Goal: Communication & Community: Answer question/provide support

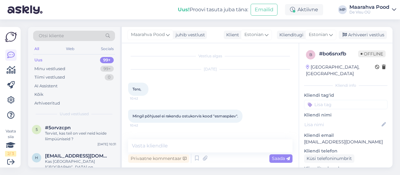
scroll to position [103, 0]
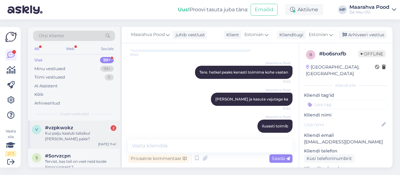
click at [80, 131] on div "Kui palju kaalub talisibul [PERSON_NAME] pakk?" at bounding box center [80, 135] width 71 height 11
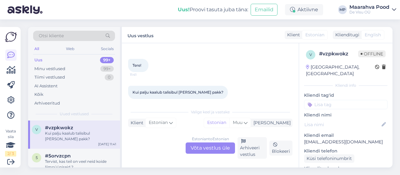
scroll to position [29, 0]
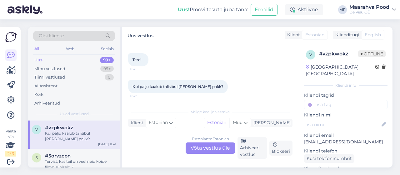
click at [206, 146] on div "Estonian to Estonian Võta vestlus üle" at bounding box center [209, 147] width 49 height 11
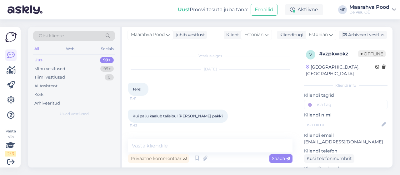
scroll to position [0, 0]
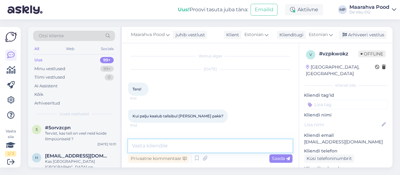
click at [206, 146] on textarea at bounding box center [210, 145] width 164 height 13
type textarea "Tere"
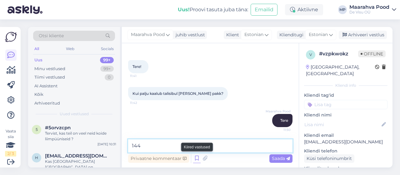
type textarea "144g"
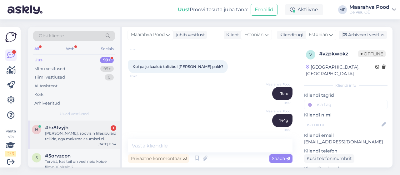
click at [82, 129] on div "#hr8fvyjh 1" at bounding box center [80, 128] width 71 height 6
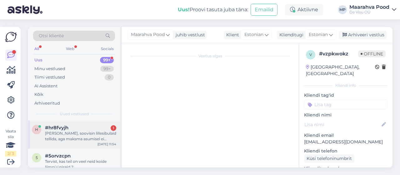
scroll to position [8, 0]
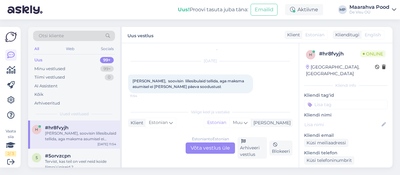
click at [199, 150] on div "Estonian to Estonian Võta vestlus üle" at bounding box center [209, 147] width 49 height 11
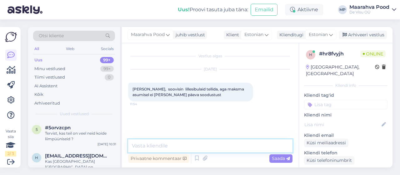
click at [184, 146] on textarea at bounding box center [210, 145] width 164 height 13
click at [154, 144] on textarea at bounding box center [210, 145] width 164 height 13
type textarea "Tere proovisin ja hetkel töötab penasti"
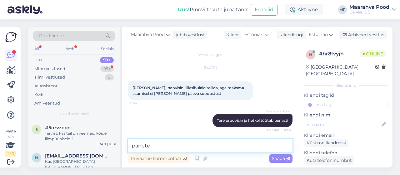
scroll to position [28, 0]
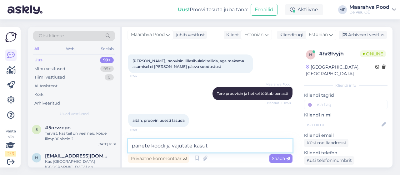
type textarea "panete koodi ja vajutate kasuta"
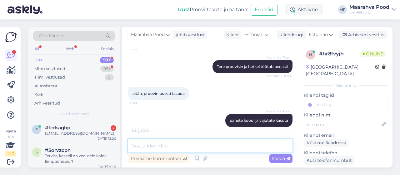
scroll to position [88, 0]
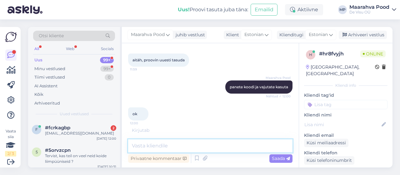
click at [155, 147] on textarea at bounding box center [210, 145] width 164 height 13
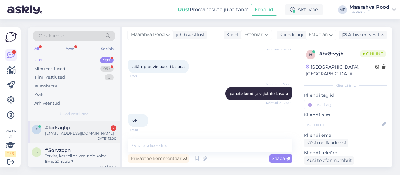
click at [101, 135] on div "[EMAIL_ADDRESS][DOMAIN_NAME]" at bounding box center [80, 133] width 71 height 6
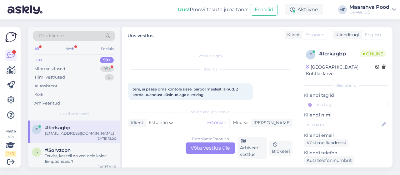
scroll to position [13, 0]
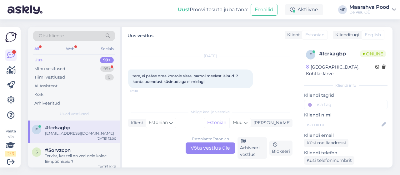
click at [207, 150] on div "Estonian to Estonian Võta vestlus üle" at bounding box center [209, 147] width 49 height 11
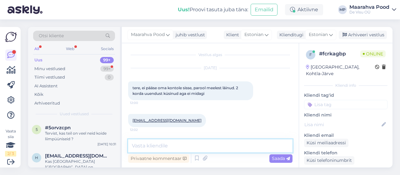
click at [179, 147] on textarea at bounding box center [210, 145] width 164 height 13
type textarea "Tere. kohe uurin"
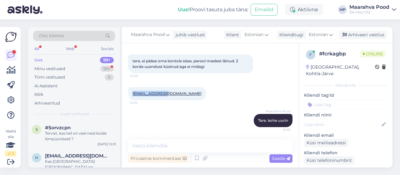
drag, startPoint x: 131, startPoint y: 92, endPoint x: 163, endPoint y: 94, distance: 32.2
click at [163, 94] on div "[EMAIL_ADDRESS][DOMAIN_NAME] 12:02" at bounding box center [167, 93] width 78 height 13
copy link "[EMAIL_ADDRESS][DOMAIN_NAME]"
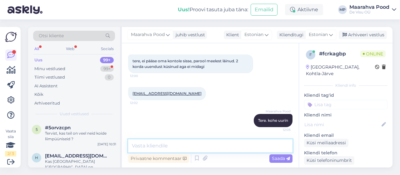
click at [220, 148] on textarea at bounding box center [210, 145] width 164 height 13
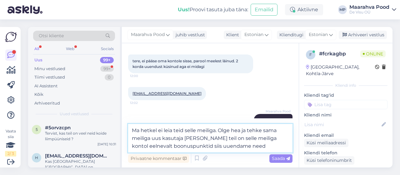
type textarea "Ma hetkel ei leia teid selle meiliga. Olge hea ja tehke sama meiliga uus kasuta…"
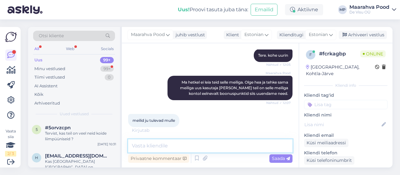
scroll to position [100, 0]
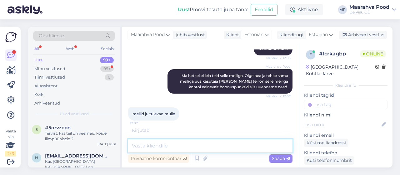
click at [165, 144] on textarea at bounding box center [210, 145] width 164 height 13
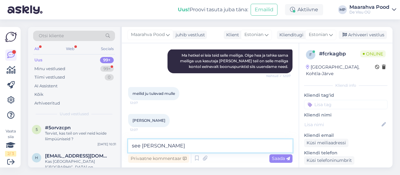
type textarea "see [PERSON_NAME]"
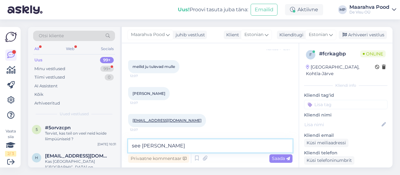
drag, startPoint x: 162, startPoint y: 144, endPoint x: 126, endPoint y: 143, distance: 36.2
click at [126, 143] on div "Vestlus algas [DATE] tere, ei pääse oma kontole sisse, parool meelest läinud. 2…" at bounding box center [210, 105] width 177 height 124
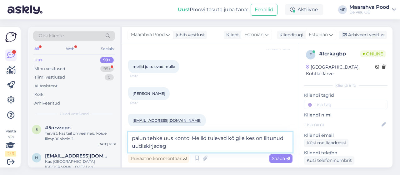
type textarea "palun tehke uus konto. Meilid tulevad kõigile kes on liitunud uudiskirjadega"
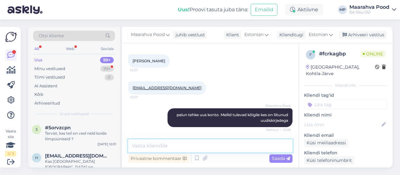
scroll to position [206, 0]
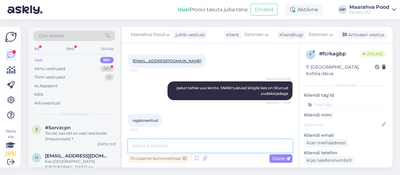
click at [155, 147] on textarea at bounding box center [210, 145] width 164 height 13
click at [174, 144] on textarea at bounding box center [210, 145] width 164 height 13
type textarea "nüüd ma näen teid."
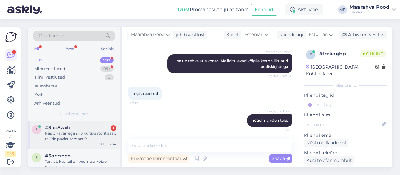
click at [62, 137] on div "Kas pikavarrega sirp kultivaatorit saab tellida pakiautomaati?" at bounding box center [80, 135] width 71 height 11
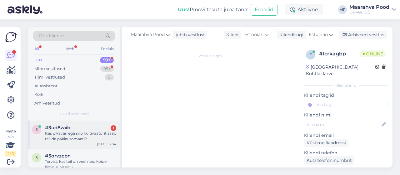
scroll to position [8, 0]
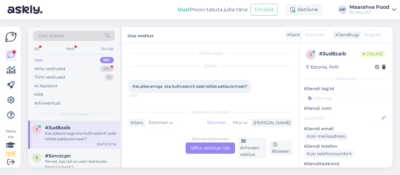
click at [207, 146] on div "Estonian to Estonian Võta vestlus üle" at bounding box center [209, 147] width 49 height 11
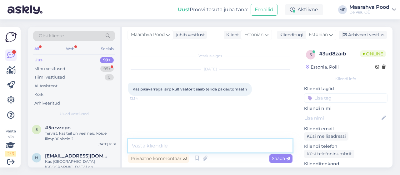
click at [190, 146] on textarea at bounding box center [210, 145] width 164 height 13
type textarea "Tere. Kindlasti mitte :)"
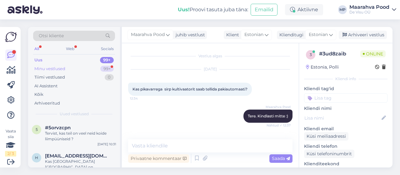
click at [61, 68] on div "Minu vestlused" at bounding box center [49, 69] width 31 height 6
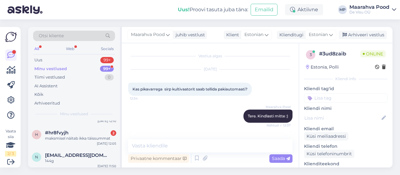
scroll to position [31, 0]
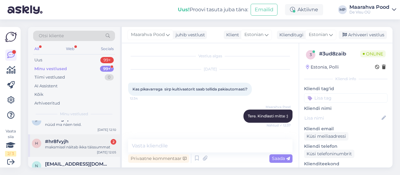
click at [72, 143] on div "#hr8fvyjh 2" at bounding box center [80, 141] width 71 height 6
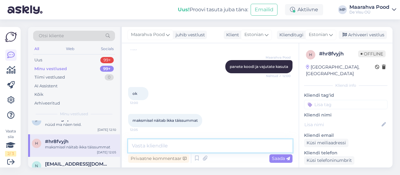
click at [167, 149] on textarea at bounding box center [210, 145] width 164 height 13
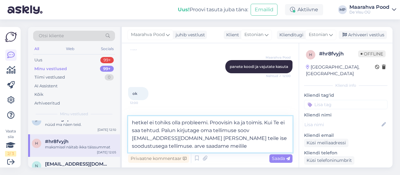
type textarea "hetkel ei tohiks olla probleemi. Proovisin ka ja toimis. Kui Te ei saa tehtud. …"
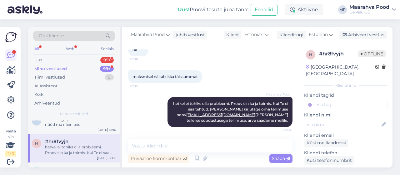
scroll to position [0, 0]
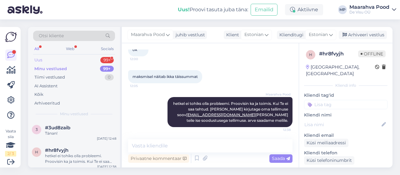
click at [67, 59] on div "Uus 99+" at bounding box center [74, 60] width 82 height 9
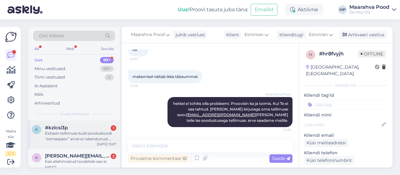
click at [92, 137] on div "Esitasin tellimuse kuid sooduskoodi “esmaspàev” arvel ei rakendunud. Millal see…" at bounding box center [80, 135] width 71 height 11
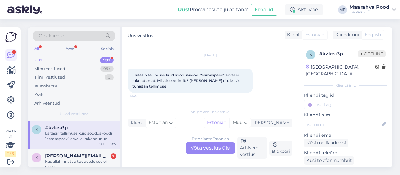
scroll to position [13, 0]
click at [202, 145] on div "Estonian to Estonian Võta vestlus üle" at bounding box center [209, 147] width 49 height 11
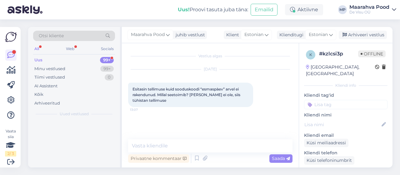
scroll to position [0, 0]
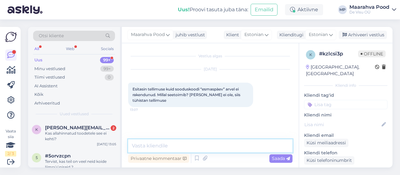
click at [200, 148] on textarea at bounding box center [210, 145] width 164 height 13
type textarea "o"
type textarea "mis [PERSON_NAME] on"
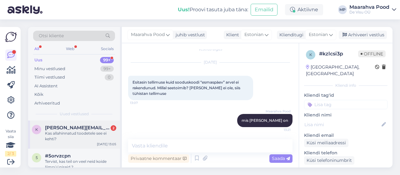
click at [82, 134] on div "Kas allahinnatud toodetele see ei kehti?" at bounding box center [80, 135] width 71 height 11
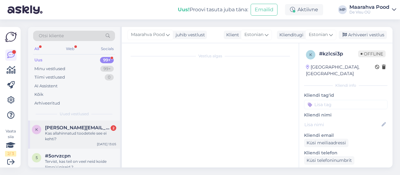
scroll to position [0, 0]
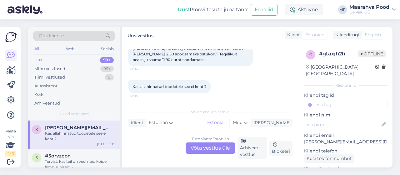
click at [205, 146] on div "Estonian to Estonian Võta vestlus üle" at bounding box center [209, 147] width 49 height 11
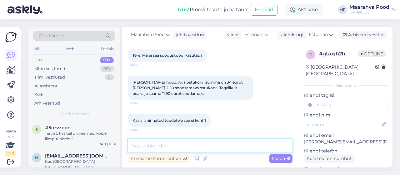
click at [215, 145] on textarea at bounding box center [210, 145] width 164 height 13
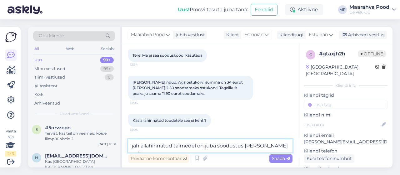
scroll to position [41, 0]
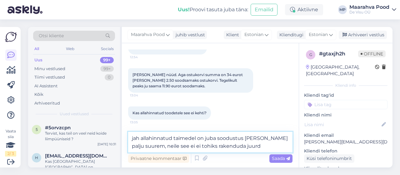
type textarea "jah allahinnatud taimedel on juba soodustus [PERSON_NAME] palju suurem, neile s…"
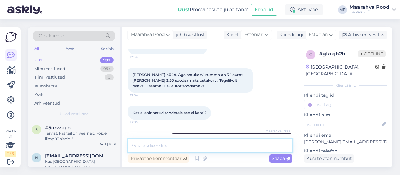
scroll to position [66, 0]
